Goal: Information Seeking & Learning: Learn about a topic

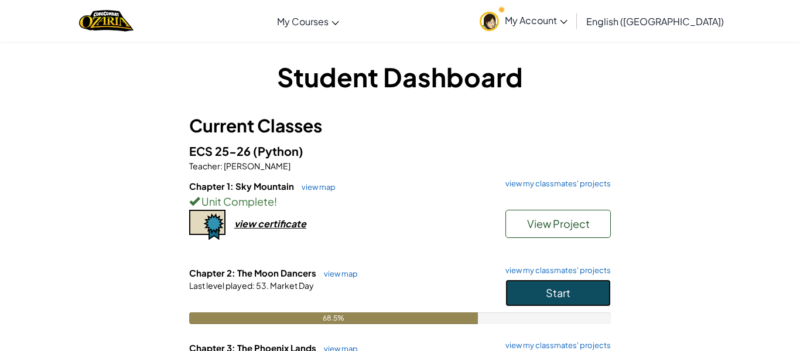
click at [573, 297] on button "Start" at bounding box center [557, 292] width 105 height 27
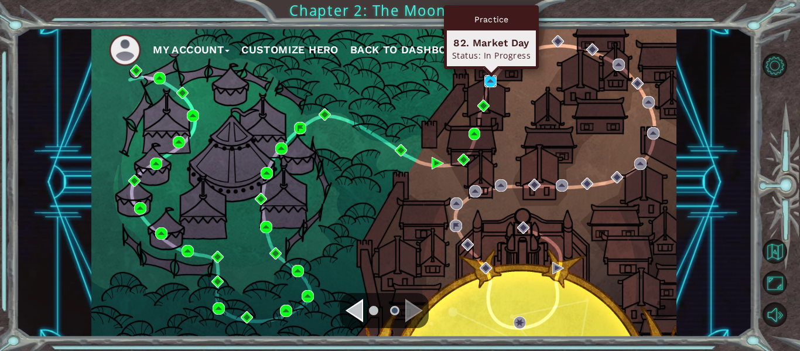
click at [487, 76] on img at bounding box center [490, 81] width 12 height 12
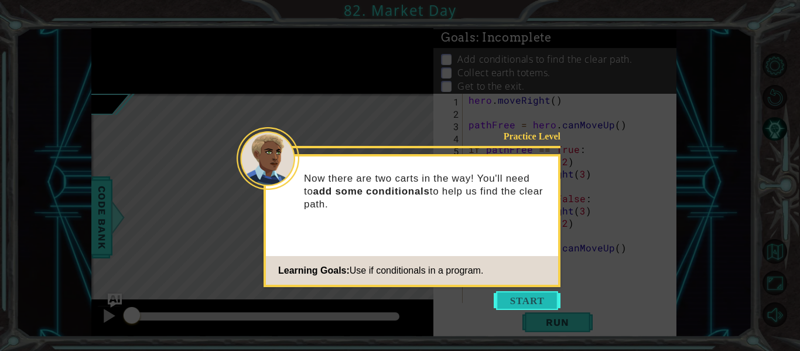
click at [532, 295] on button "Start" at bounding box center [527, 300] width 67 height 19
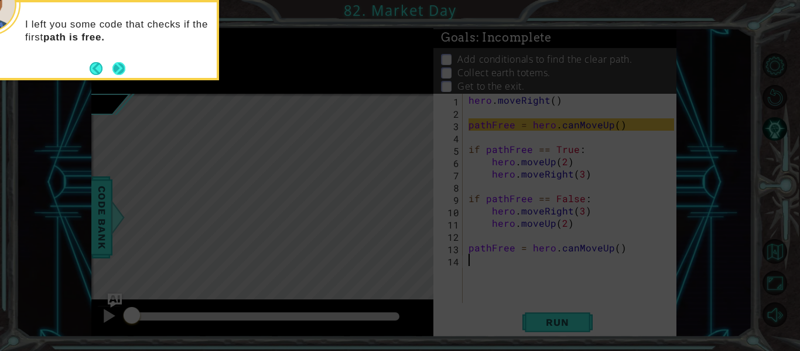
click at [117, 67] on button "Next" at bounding box center [118, 67] width 13 height 13
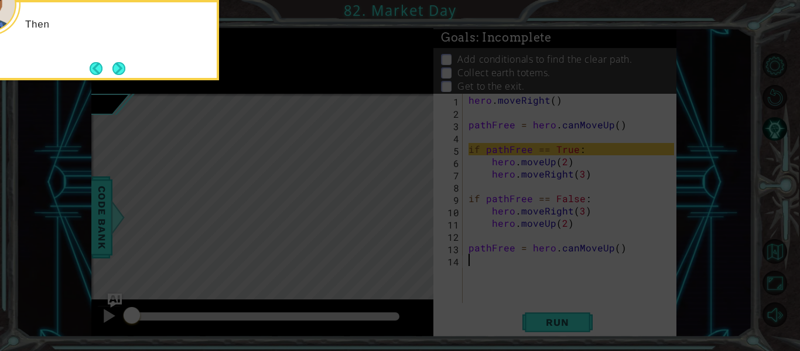
click at [117, 67] on button "Next" at bounding box center [119, 68] width 22 height 22
click at [117, 67] on button "Next" at bounding box center [119, 68] width 18 height 18
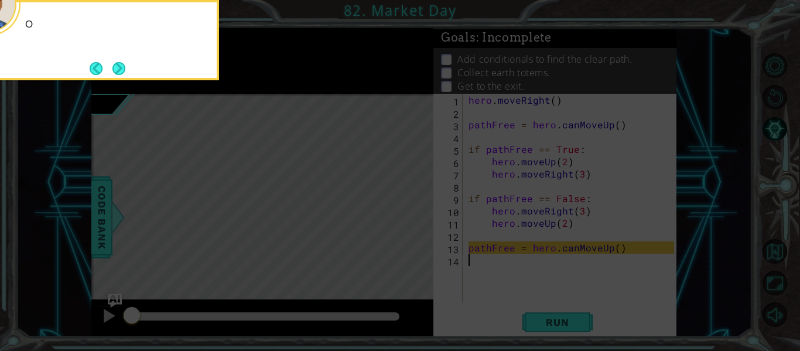
click at [117, 67] on button "Next" at bounding box center [118, 68] width 21 height 21
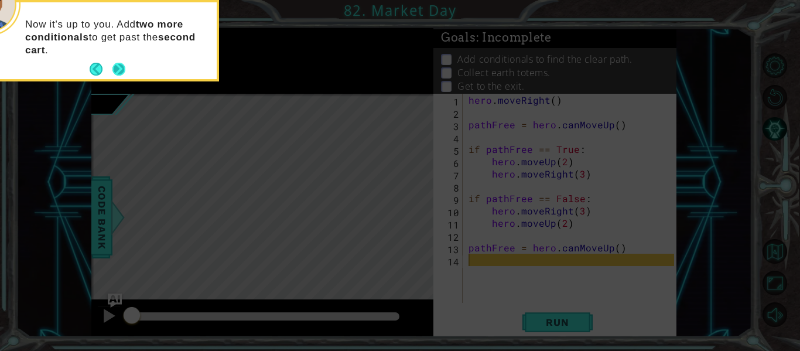
click at [118, 68] on button "Next" at bounding box center [119, 70] width 22 height 22
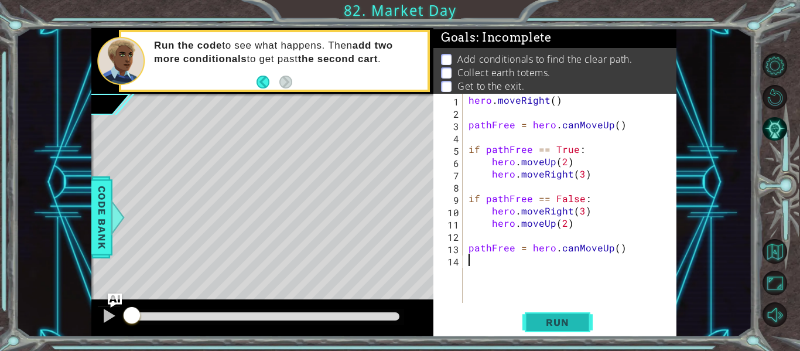
click at [546, 313] on button "Run" at bounding box center [557, 322] width 70 height 24
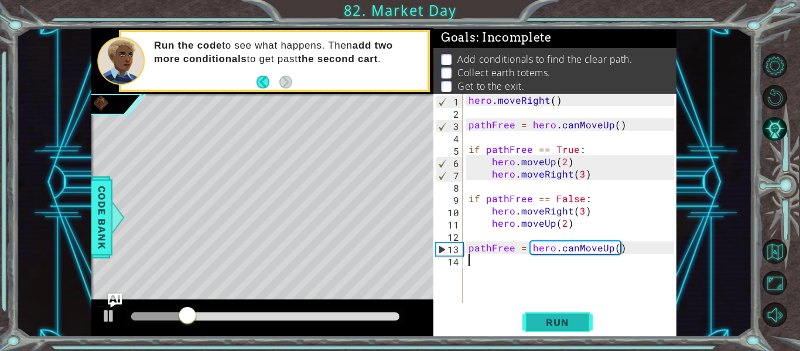
type textarea "pathFree = hero.canMoveUp()"
click at [482, 265] on div "hero . moveRight ( ) pathFree = hero . canMoveUp ( ) if pathFree == True : hero…" at bounding box center [573, 211] width 214 height 234
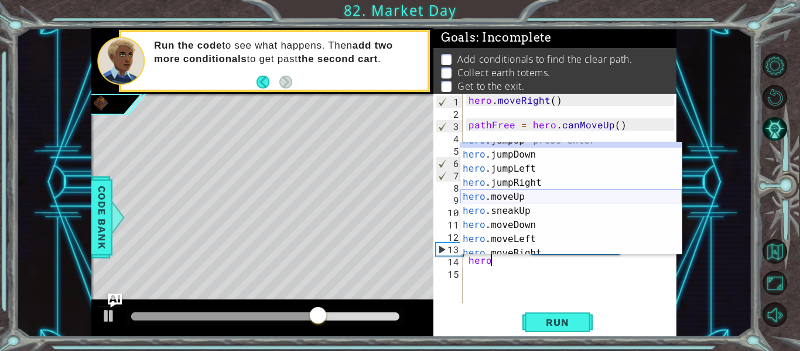
scroll to position [9, 0]
click at [551, 197] on div "hero .jumpUp press enter hero .jumpDown press enter hero .jumpLeft press enter …" at bounding box center [570, 204] width 221 height 141
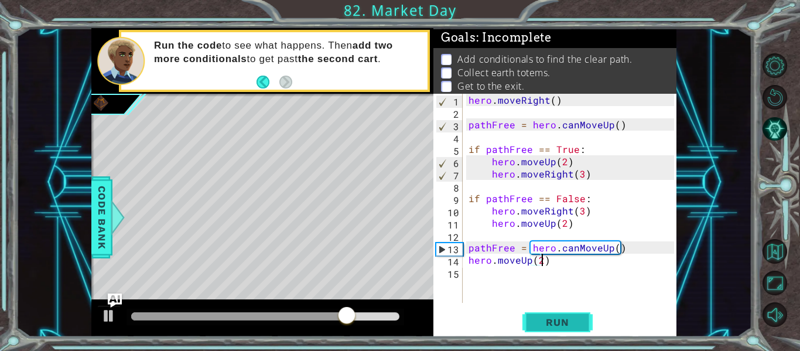
scroll to position [0, 4]
type textarea "hero.moveUp(2)"
click at [559, 326] on span "Run" at bounding box center [557, 322] width 46 height 12
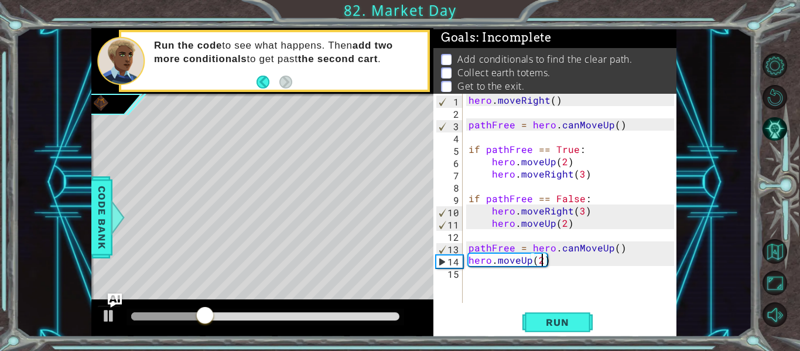
click at [547, 286] on div "hero . moveRight ( ) pathFree = hero . canMoveUp ( ) if pathFree == True : hero…" at bounding box center [573, 211] width 214 height 234
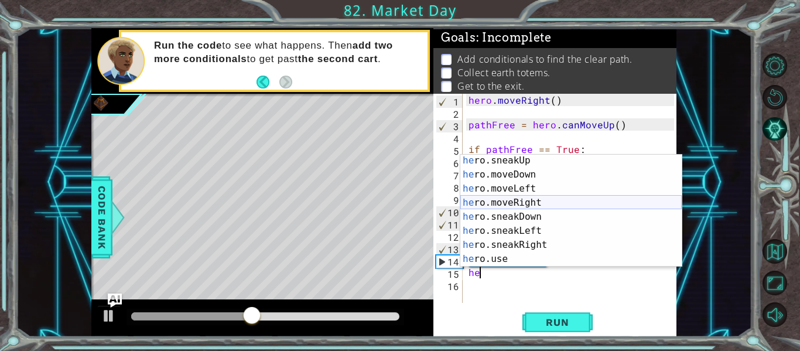
scroll to position [72, 0]
click at [549, 208] on div "he ro.sneakUp press enter he ro.moveDown press enter he ro.moveLeft press enter…" at bounding box center [570, 223] width 221 height 141
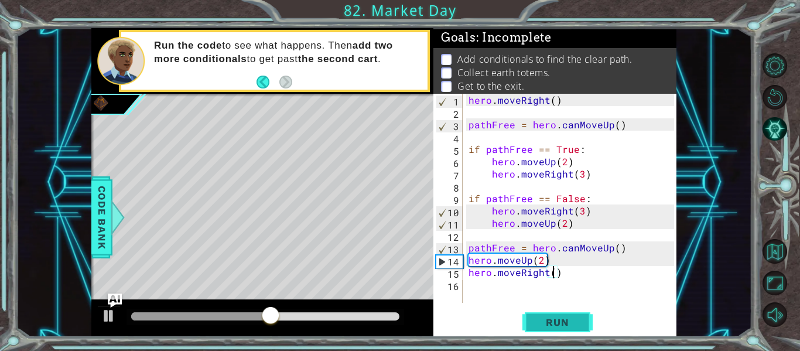
scroll to position [0, 5]
type textarea "hero.moveRight(3)"
click at [557, 323] on span "Run" at bounding box center [557, 322] width 46 height 12
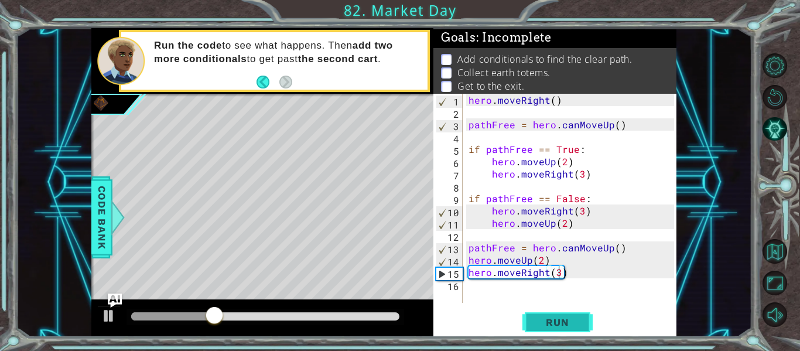
click at [557, 328] on span "Run" at bounding box center [557, 322] width 46 height 12
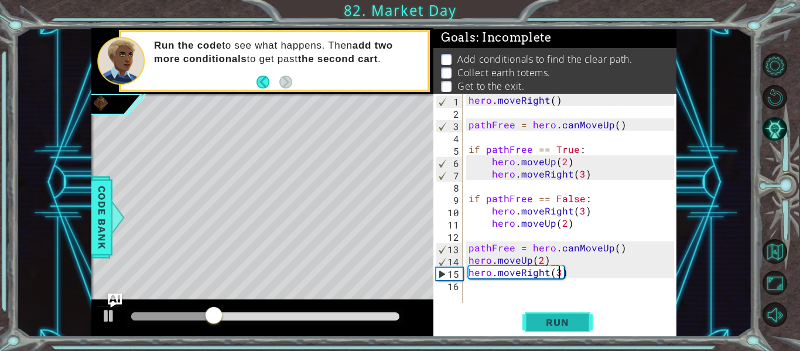
click at [561, 324] on span "Run" at bounding box center [557, 322] width 46 height 12
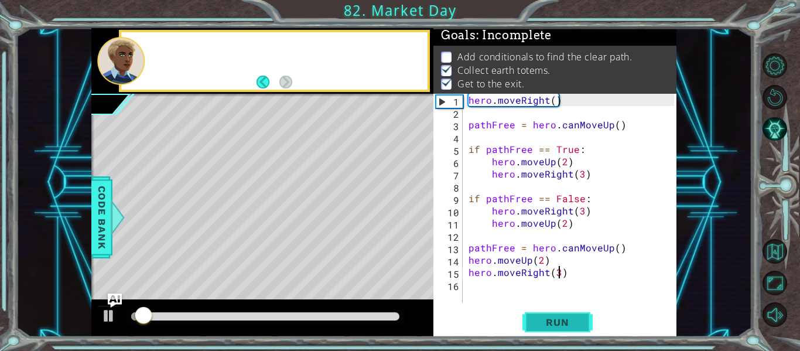
scroll to position [3, 0]
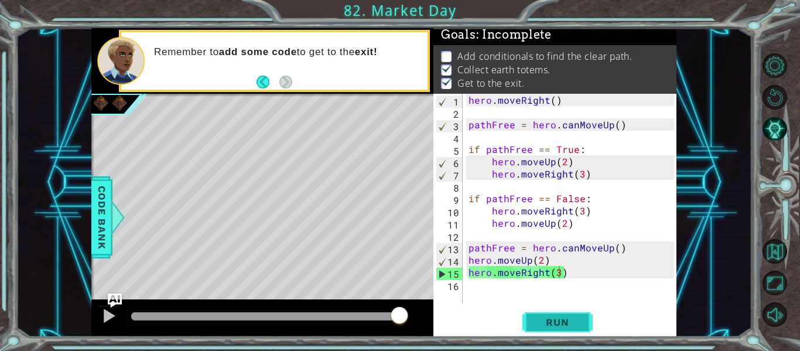
click at [561, 324] on span "Run" at bounding box center [557, 322] width 46 height 12
